Goal: Transaction & Acquisition: Subscribe to service/newsletter

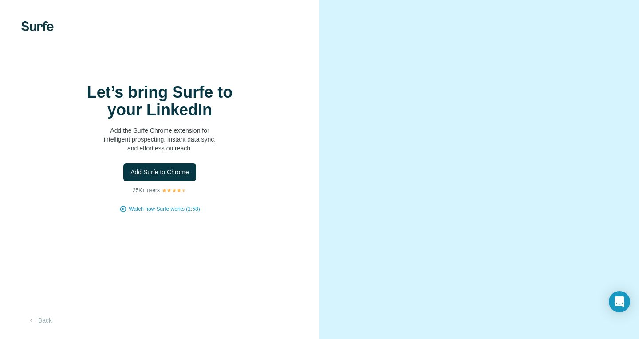
scroll to position [1, 0]
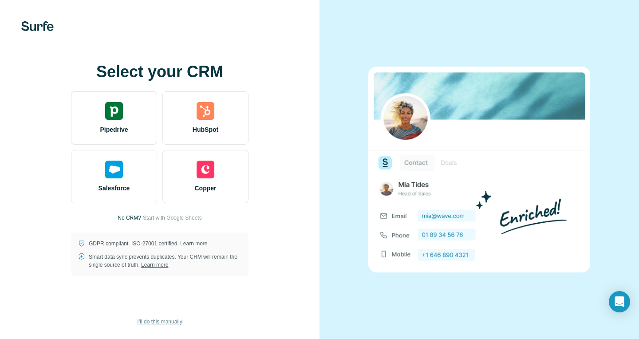
click at [169, 321] on span "I’ll do this manually" at bounding box center [159, 322] width 45 height 8
click at [164, 321] on span "I’ll do this manually" at bounding box center [159, 322] width 45 height 8
